Goal: Task Accomplishment & Management: Complete application form

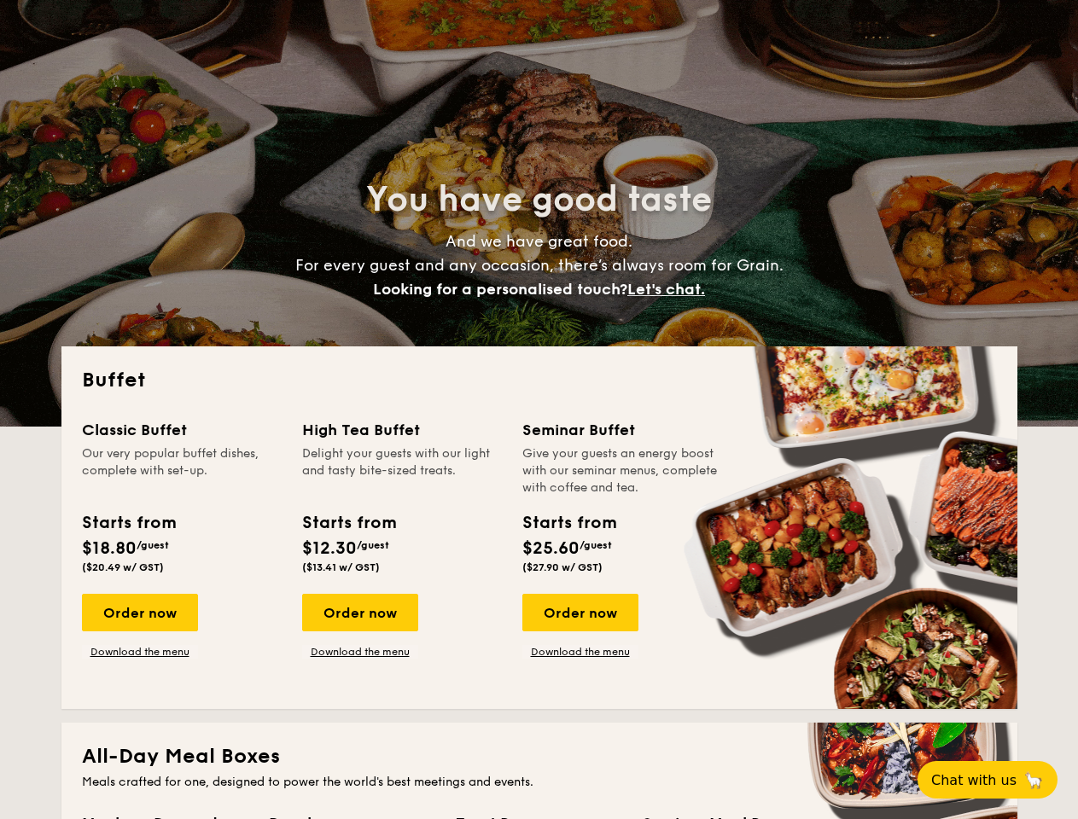
select select
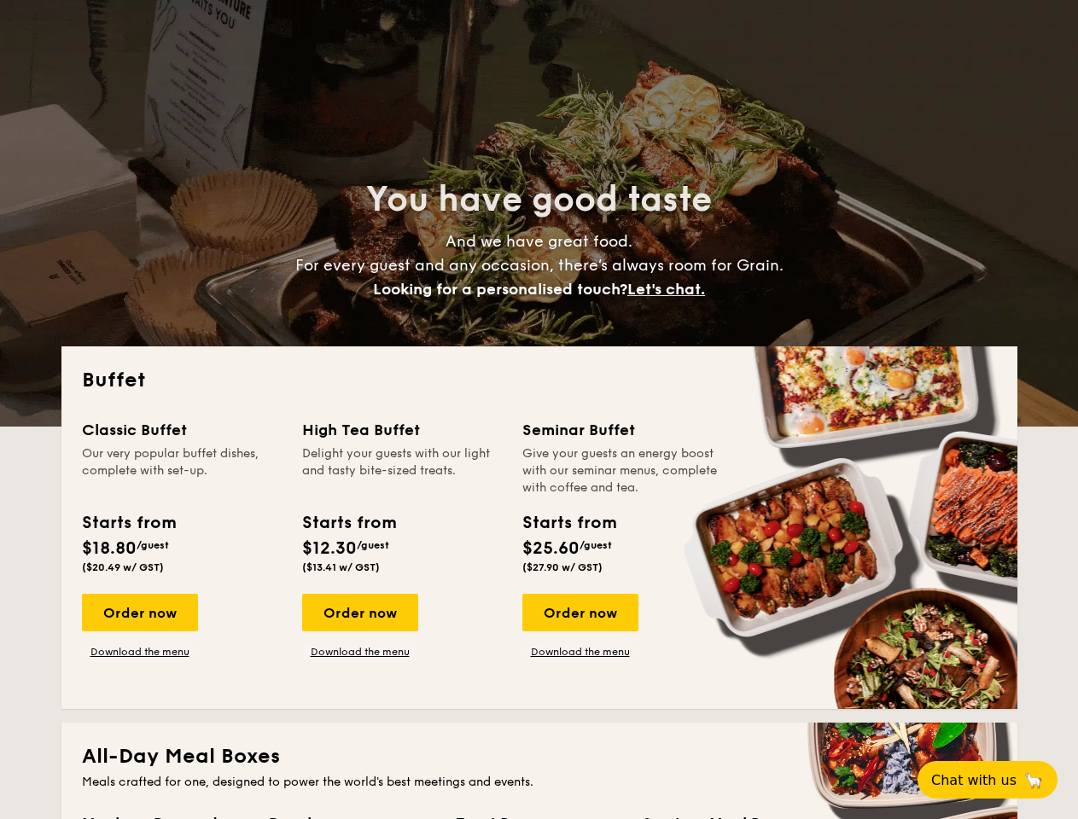
click at [539, 410] on div "Buffet Classic Buffet Our very popular buffet dishes, complete with set-up. Sta…" at bounding box center [539, 528] width 956 height 363
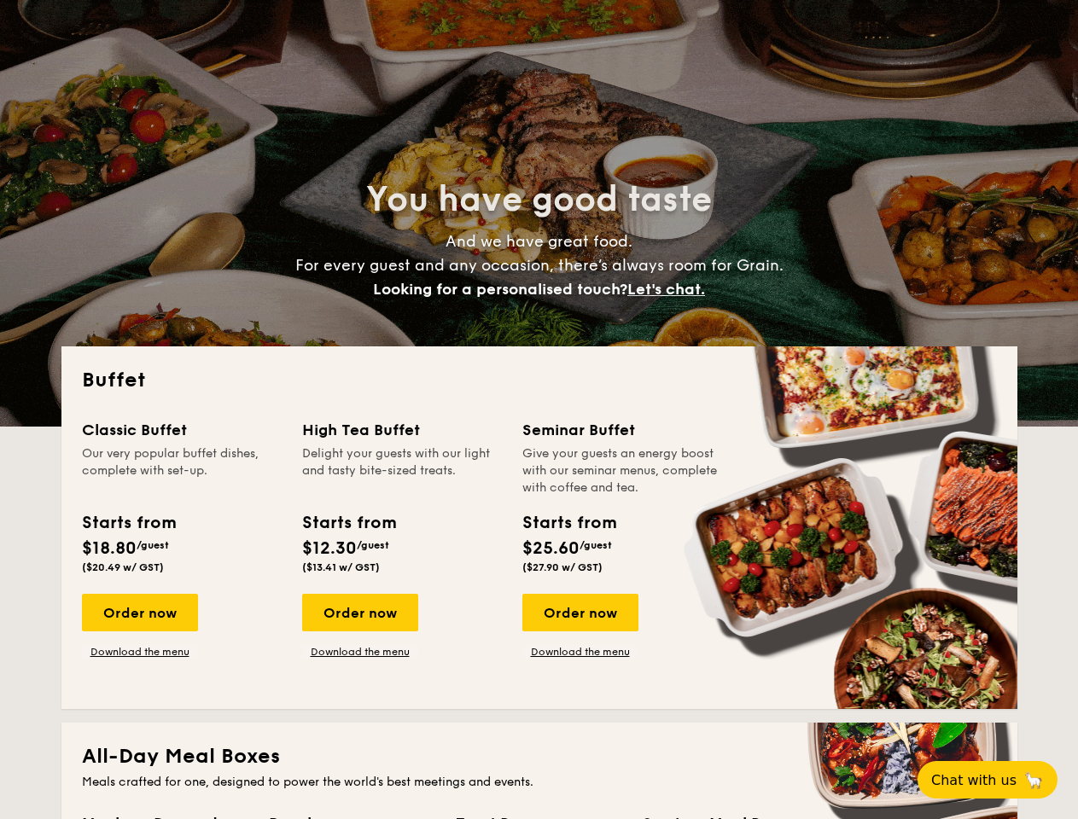
click at [671, 289] on span "Let's chat." at bounding box center [666, 289] width 78 height 19
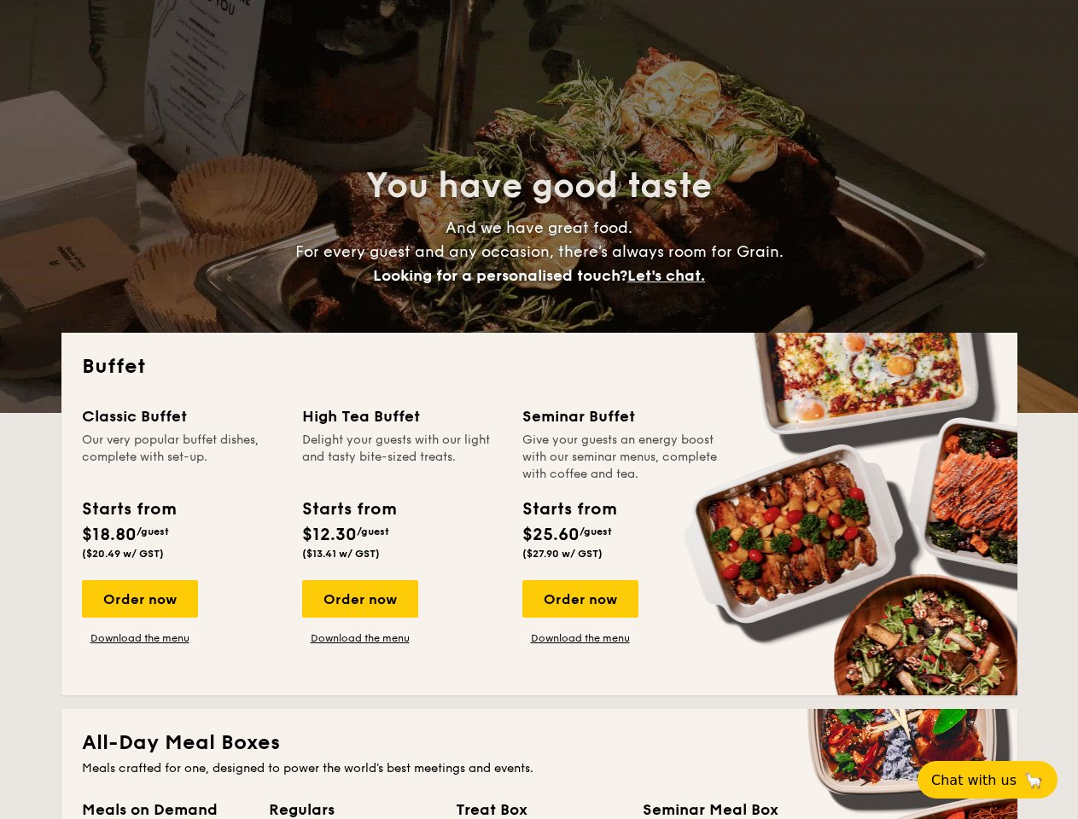
click at [997, 780] on span "Chat with us" at bounding box center [973, 780] width 85 height 16
